Goal: Task Accomplishment & Management: Complete application form

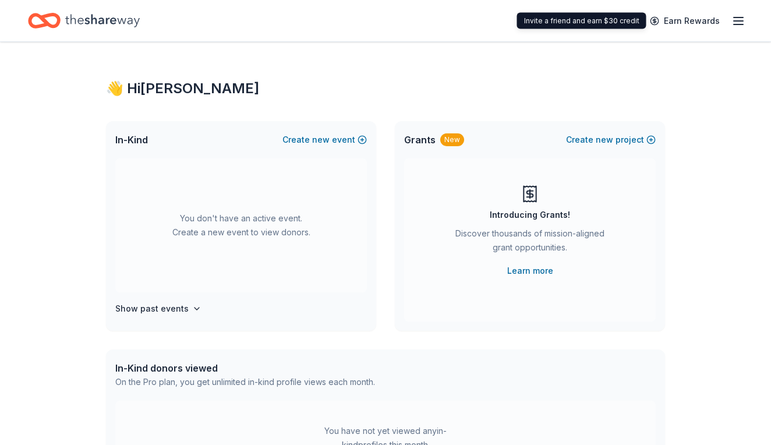
click at [729, 17] on div "Earn Rewards" at bounding box center [694, 20] width 103 height 27
click at [735, 22] on icon "button" at bounding box center [739, 21] width 14 height 14
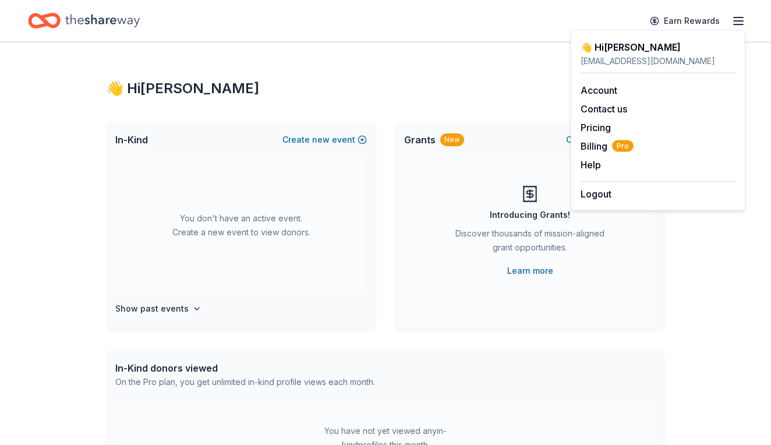
click at [528, 94] on div "👋 Hi [PERSON_NAME]" at bounding box center [385, 88] width 559 height 19
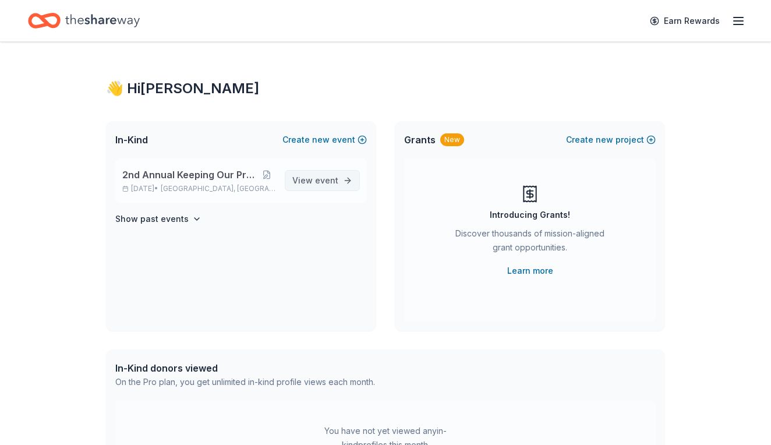
click at [345, 170] on link "View event" at bounding box center [322, 180] width 75 height 21
click at [344, 181] on link "View event" at bounding box center [322, 180] width 75 height 21
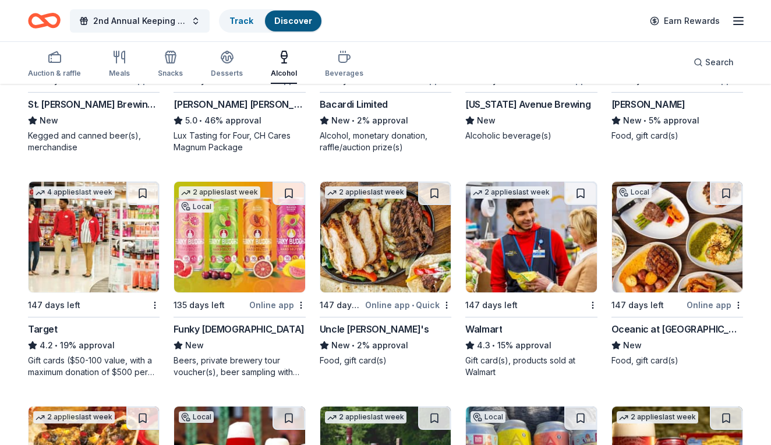
scroll to position [718, 0]
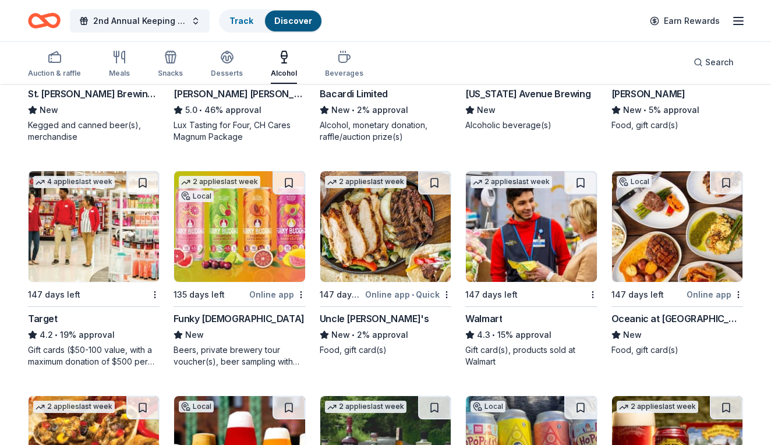
click at [40, 324] on div "Target" at bounding box center [43, 319] width 30 height 14
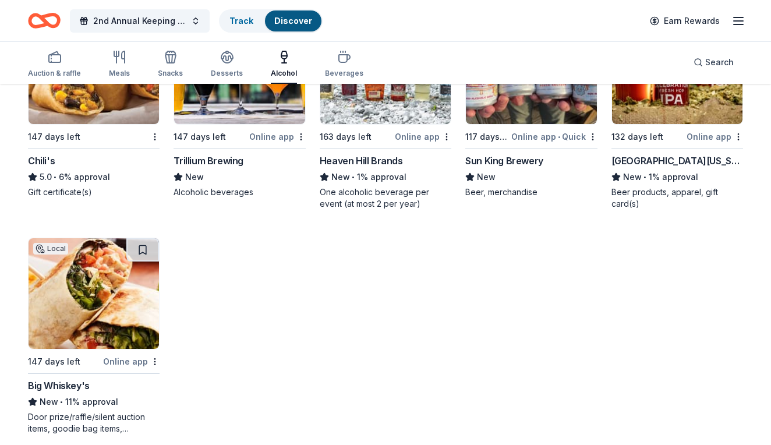
scroll to position [1102, 0]
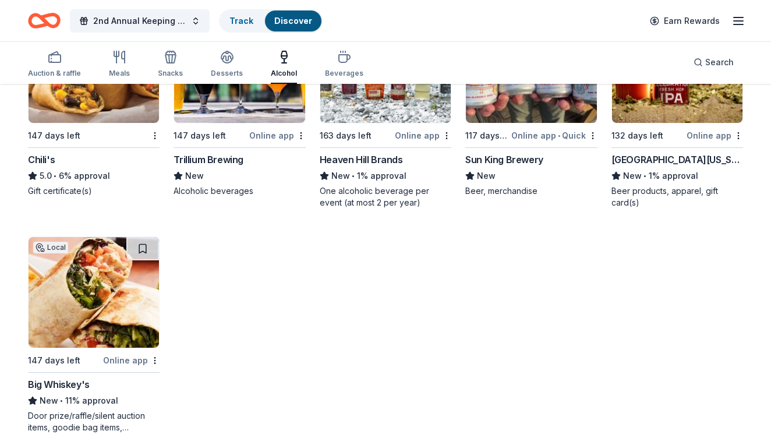
click at [93, 294] on img at bounding box center [94, 292] width 131 height 111
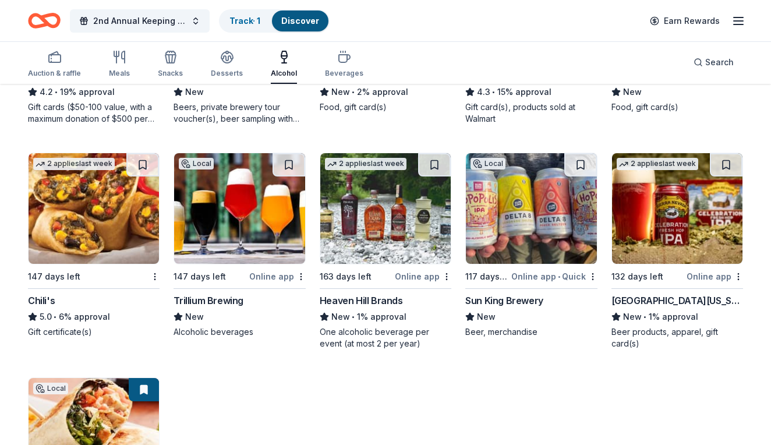
scroll to position [958, 0]
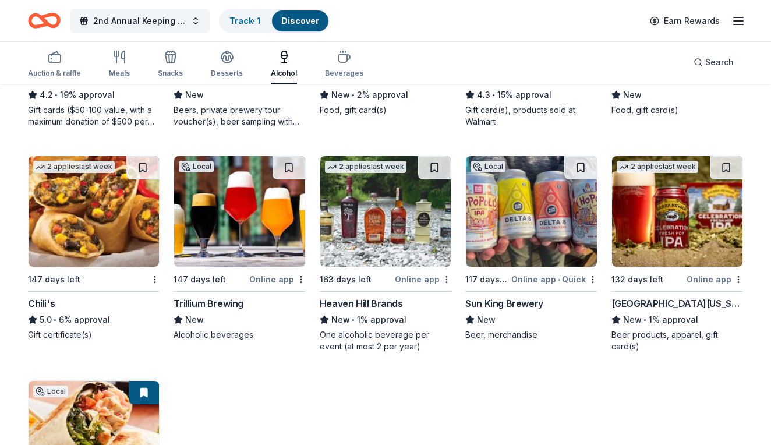
click at [89, 228] on img at bounding box center [94, 211] width 131 height 111
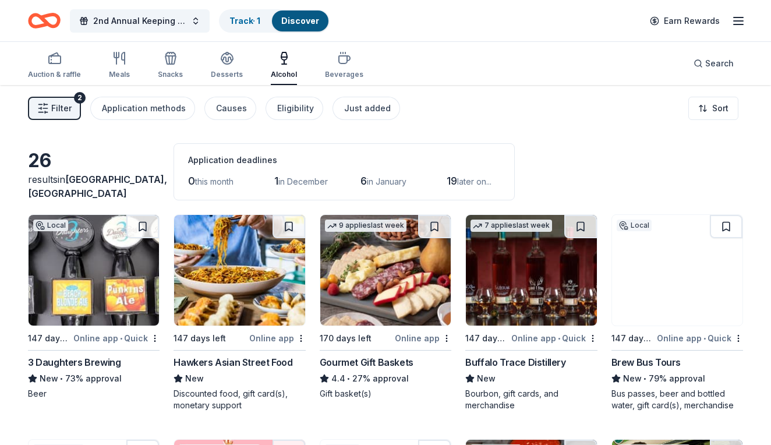
scroll to position [0, 0]
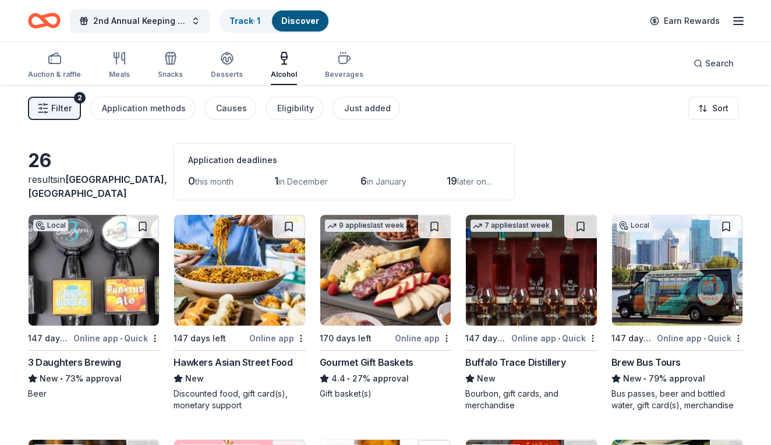
click at [629, 274] on img at bounding box center [677, 270] width 131 height 111
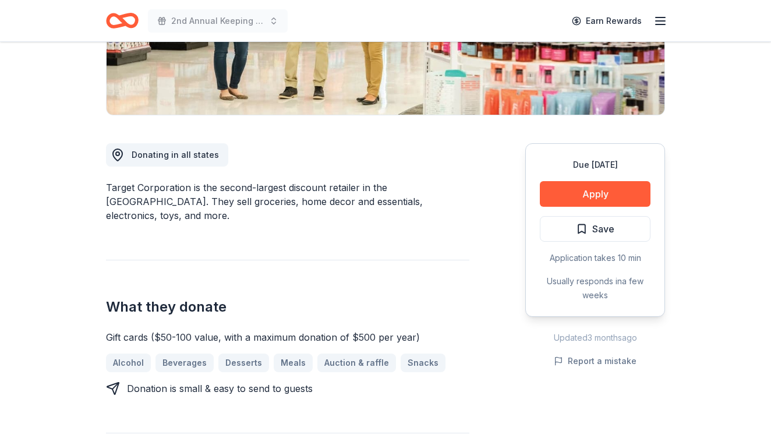
scroll to position [239, 0]
click at [606, 189] on button "Apply" at bounding box center [595, 194] width 111 height 26
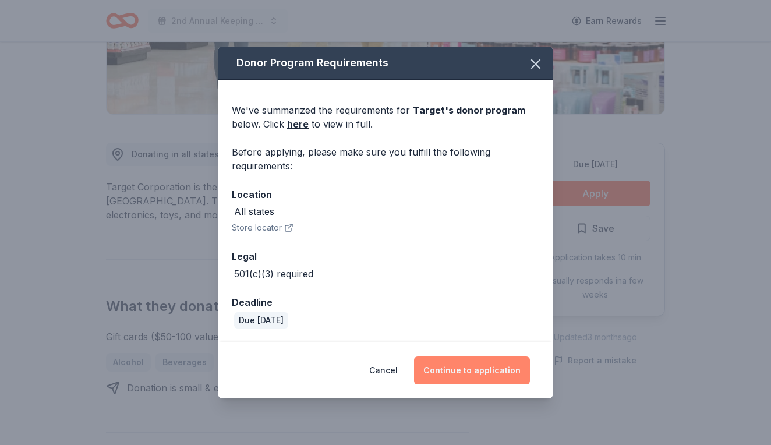
click at [466, 365] on button "Continue to application" at bounding box center [472, 371] width 116 height 28
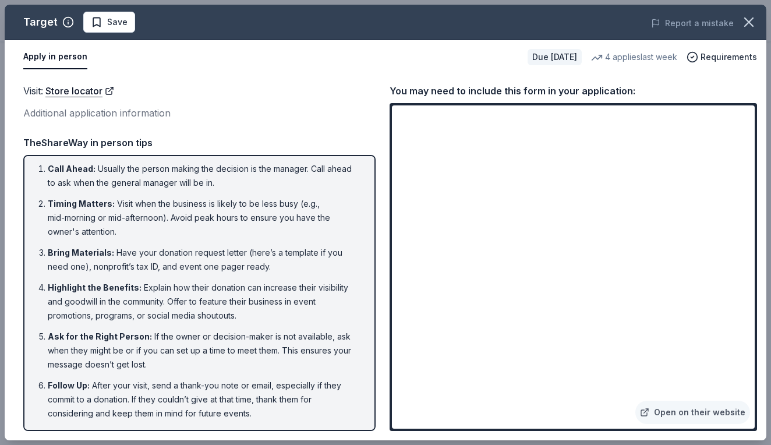
scroll to position [3, 0]
click at [755, 17] on icon "button" at bounding box center [749, 22] width 16 height 16
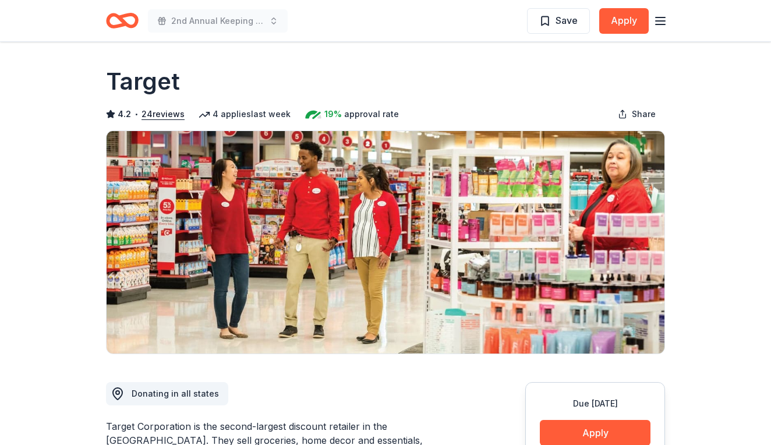
scroll to position [0, 0]
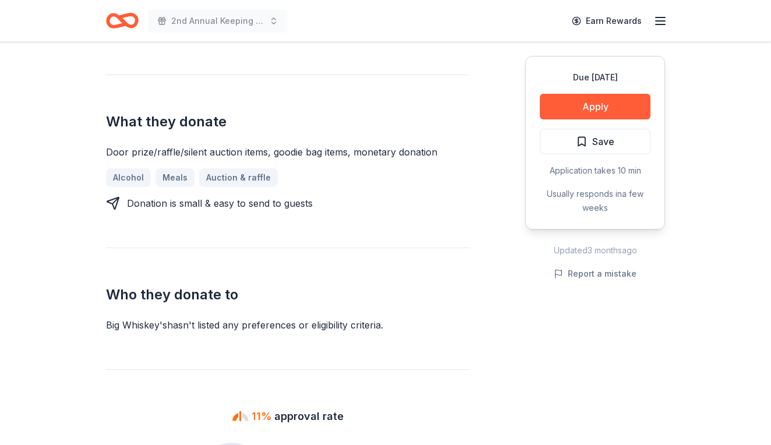
scroll to position [415, 0]
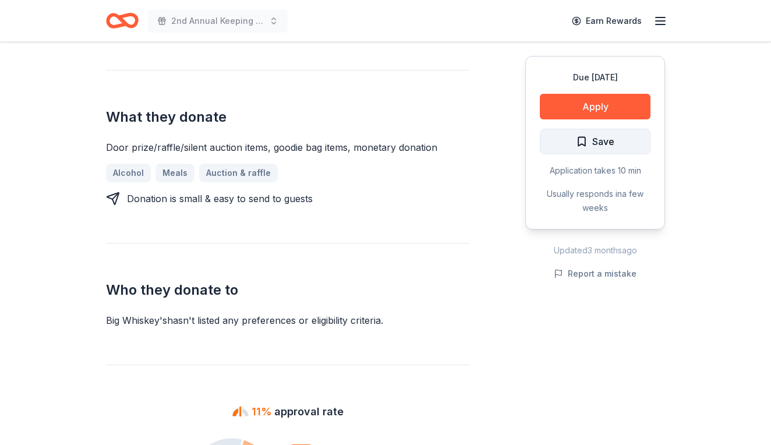
click at [586, 133] on button "Save" at bounding box center [595, 142] width 111 height 26
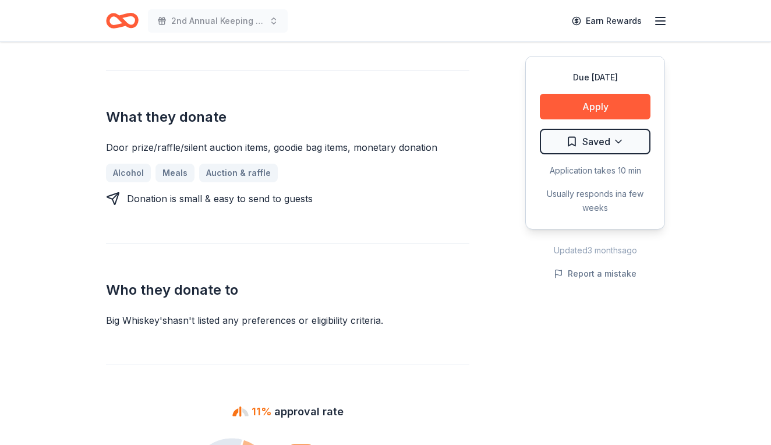
click at [574, 103] on button "Apply" at bounding box center [595, 107] width 111 height 26
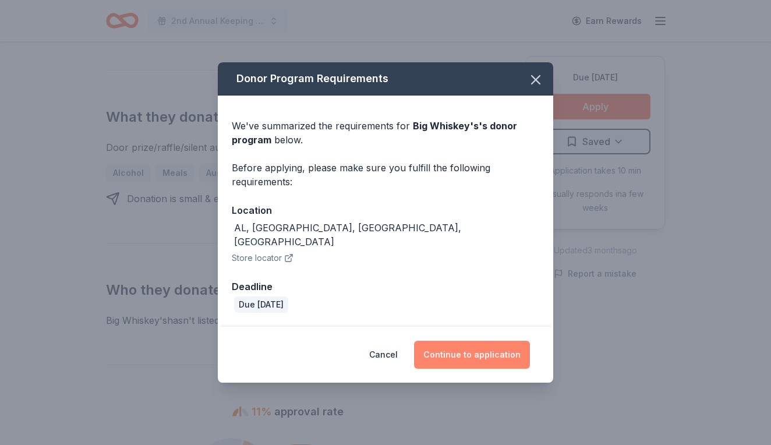
click at [459, 342] on button "Continue to application" at bounding box center [472, 355] width 116 height 28
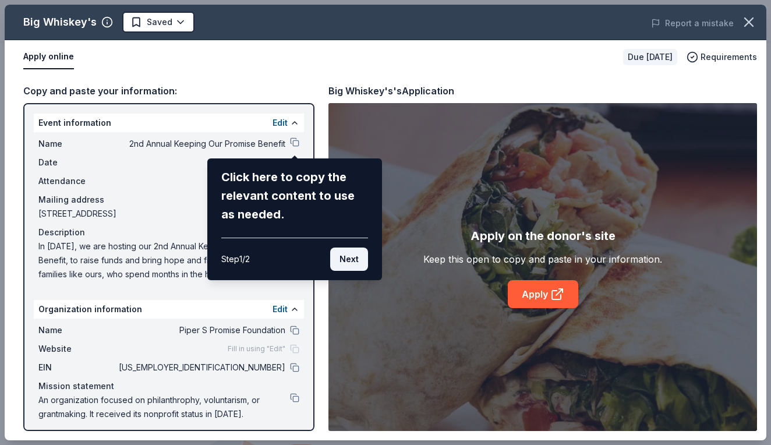
click at [361, 263] on button "Next" at bounding box center [349, 259] width 38 height 23
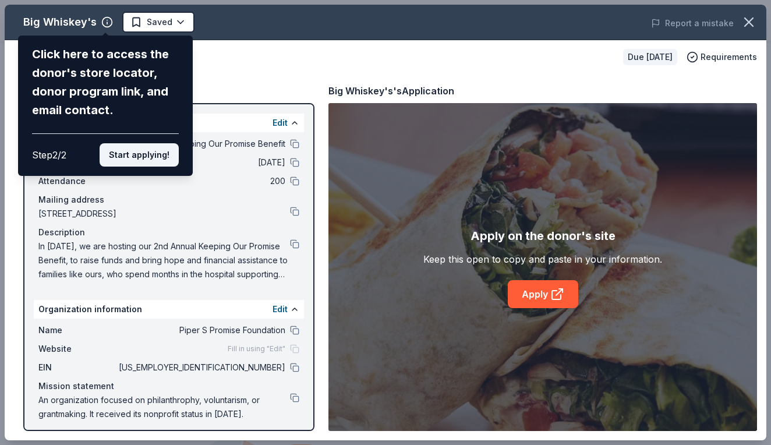
click at [159, 143] on button "Start applying!" at bounding box center [139, 154] width 79 height 23
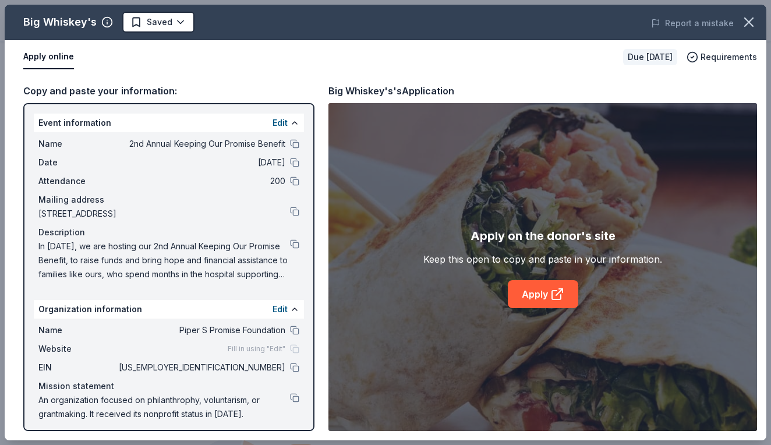
click at [513, 294] on div "Big Whiskey's Saved Report a mistake Apply online Due in 147 days Requirements …" at bounding box center [386, 223] width 762 height 436
click at [537, 297] on link "Apply" at bounding box center [543, 294] width 71 height 28
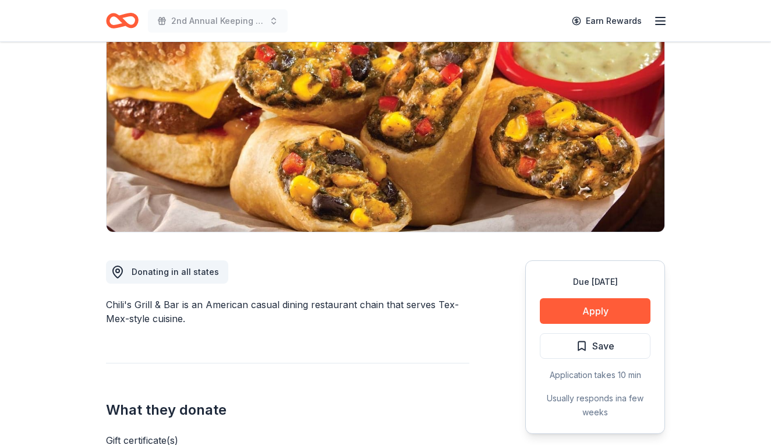
scroll to position [121, 0]
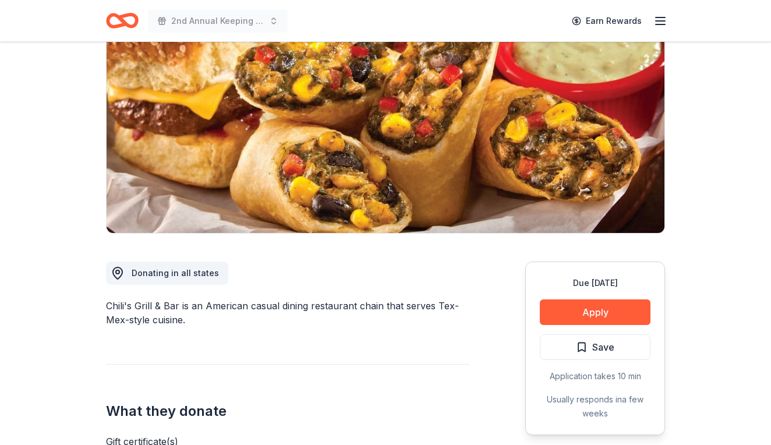
click at [599, 298] on div "Due in 147 days Apply Save Application takes 10 min Usually responds in a few w…" at bounding box center [596, 349] width 140 height 174
click at [598, 318] on button "Apply" at bounding box center [595, 312] width 111 height 26
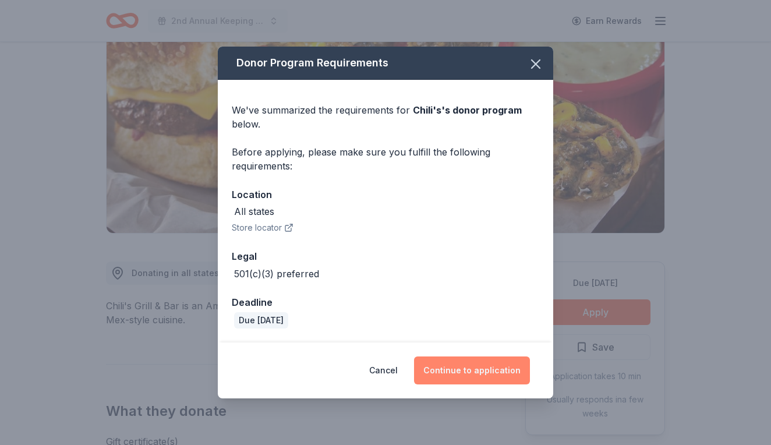
click at [491, 364] on button "Continue to application" at bounding box center [472, 371] width 116 height 28
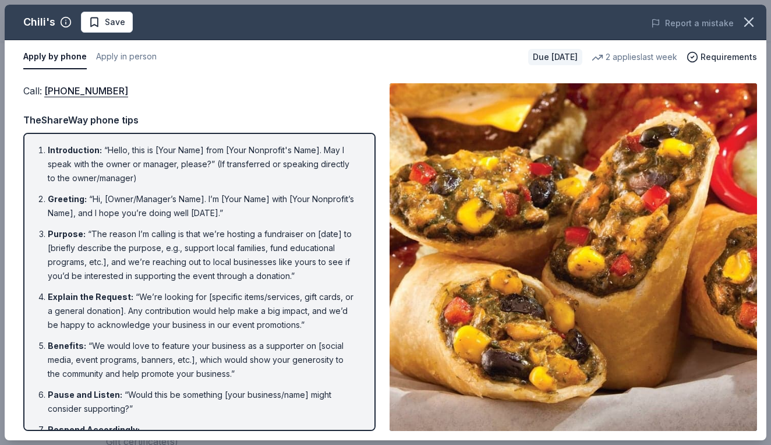
scroll to position [0, 0]
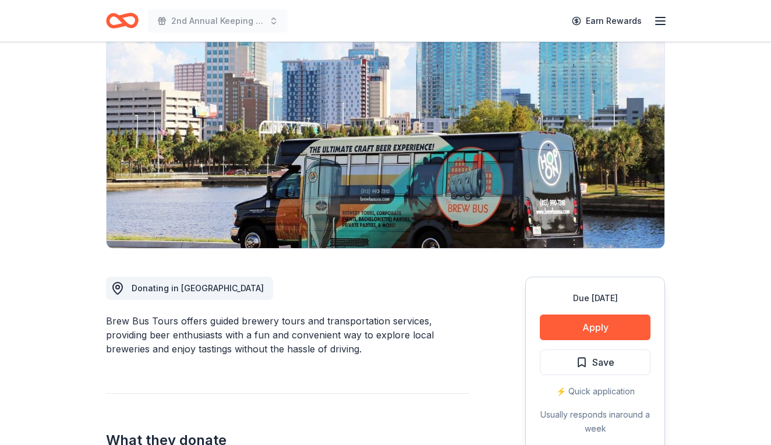
scroll to position [157, 0]
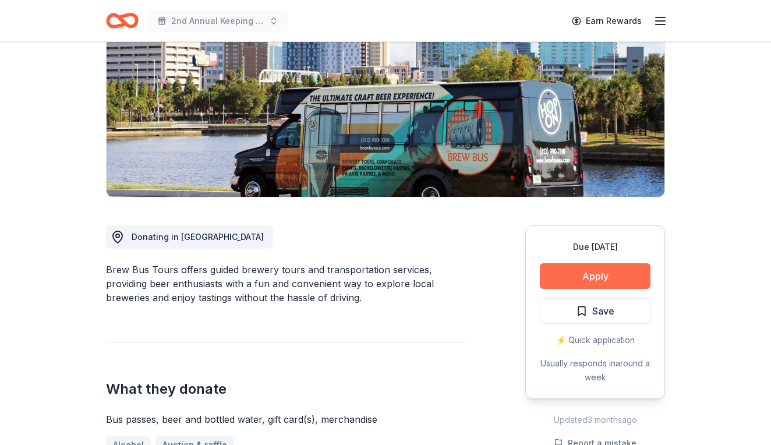
click at [629, 274] on button "Apply" at bounding box center [595, 276] width 111 height 26
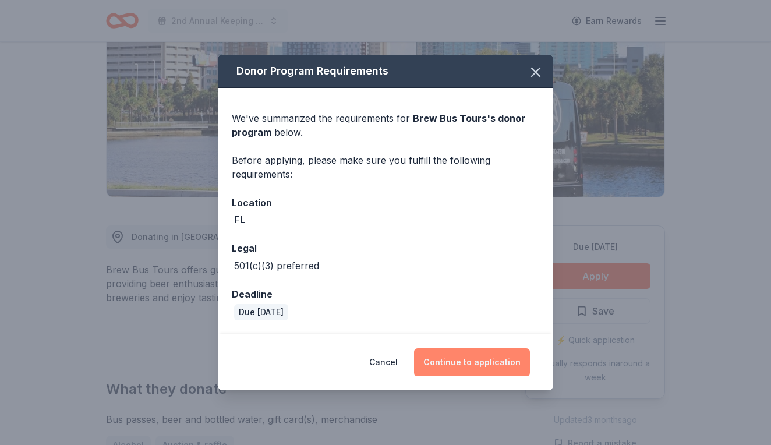
click at [493, 372] on button "Continue to application" at bounding box center [472, 362] width 116 height 28
